Goal: Answer question/provide support: Share knowledge or assist other users

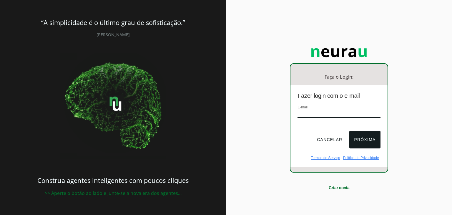
click at [322, 111] on input "email" at bounding box center [339, 114] width 83 height 8
type input "[EMAIL_ADDRESS][DOMAIN_NAME]"
click at [374, 142] on button "Próxima" at bounding box center [364, 140] width 31 height 18
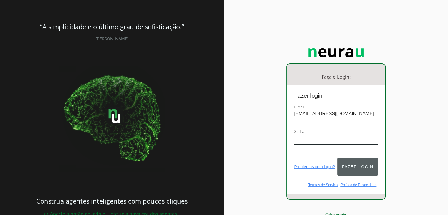
click at [351, 161] on button "Fazer login" at bounding box center [357, 167] width 41 height 18
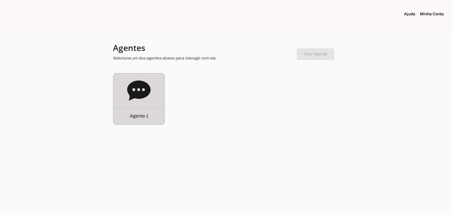
click at [151, 86] on div "Agente 1" at bounding box center [139, 99] width 51 height 51
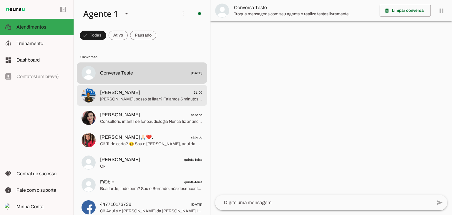
click at [155, 99] on span "[PERSON_NAME], posso te ligar? Falamos 5 minutos e tiro todas suas dúvidas, vam…" at bounding box center [151, 99] width 102 height 6
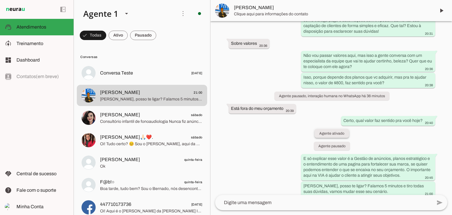
scroll to position [472, 0]
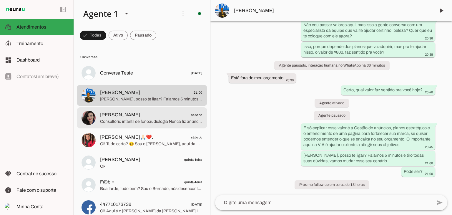
click at [135, 122] on span "Consultório infantil de fonoaudiologia Nunca fiz anúncios com tráfego pago" at bounding box center [151, 122] width 102 height 6
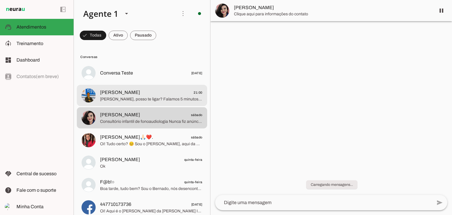
click at [163, 96] on span "[PERSON_NAME] 21:00" at bounding box center [151, 92] width 102 height 7
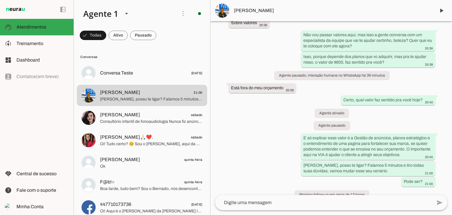
scroll to position [472, 0]
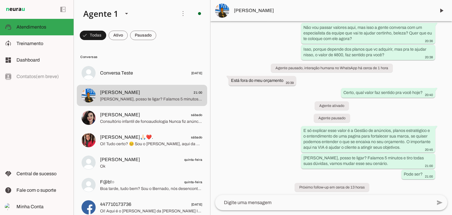
scroll to position [472, 0]
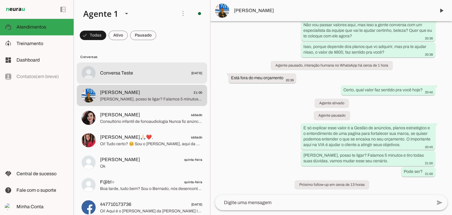
click at [123, 74] on span "Conversa Teste" at bounding box center [116, 72] width 33 height 7
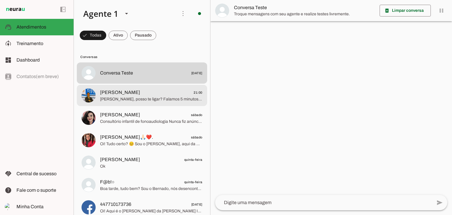
click at [117, 97] on span "[PERSON_NAME], posso te ligar? Falamos 5 minutos e tiro todas suas dúvidas, vam…" at bounding box center [151, 99] width 102 height 6
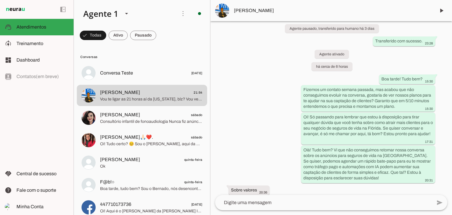
scroll to position [493, 0]
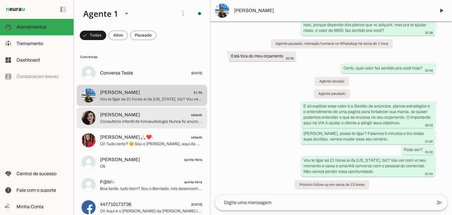
click at [138, 121] on span "Consultório infantil de fonoaudiologia Nunca fiz anúncios com tráfego pago" at bounding box center [151, 122] width 102 height 6
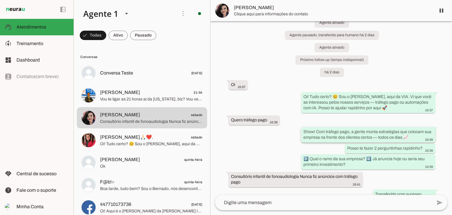
scroll to position [25, 0]
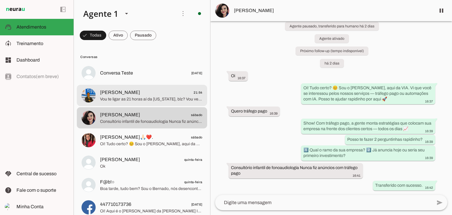
click at [137, 101] on span "Vou te ligar as 21 horas aí da [US_STATE], blz? Vou ver com vc seu momento e ca…" at bounding box center [151, 99] width 102 height 6
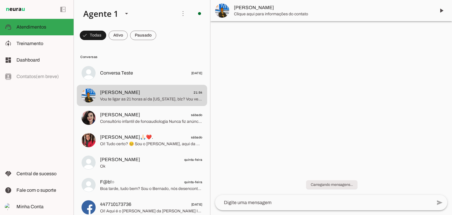
scroll to position [493, 0]
